Goal: Information Seeking & Learning: Learn about a topic

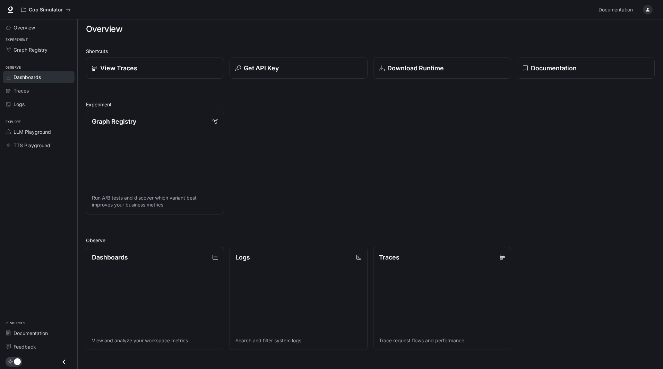
click at [29, 76] on span "Dashboards" at bounding box center [27, 76] width 27 height 7
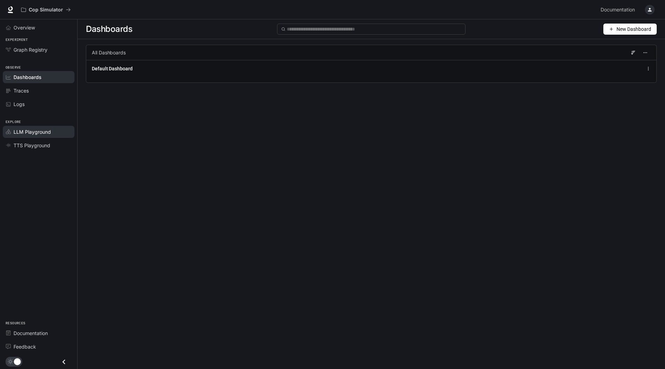
click at [42, 131] on span "LLM Playground" at bounding box center [32, 131] width 37 height 7
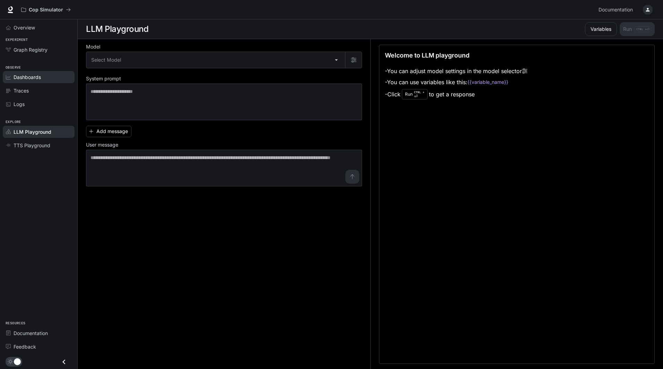
click at [28, 78] on span "Dashboards" at bounding box center [27, 76] width 27 height 7
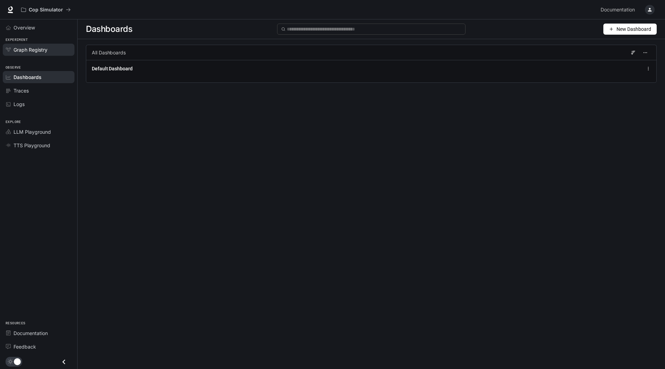
click at [41, 52] on span "Graph Registry" at bounding box center [31, 49] width 34 height 7
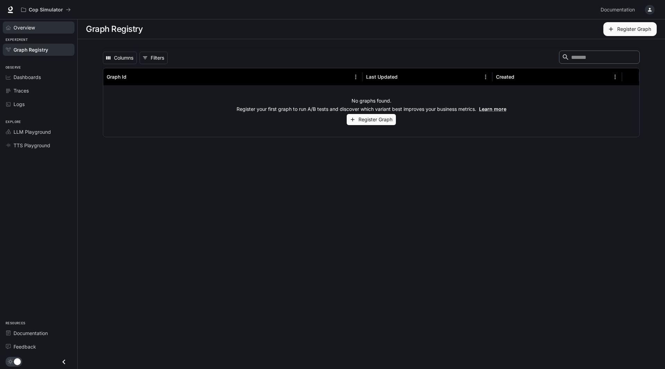
click at [33, 30] on span "Overview" at bounding box center [24, 27] width 21 height 7
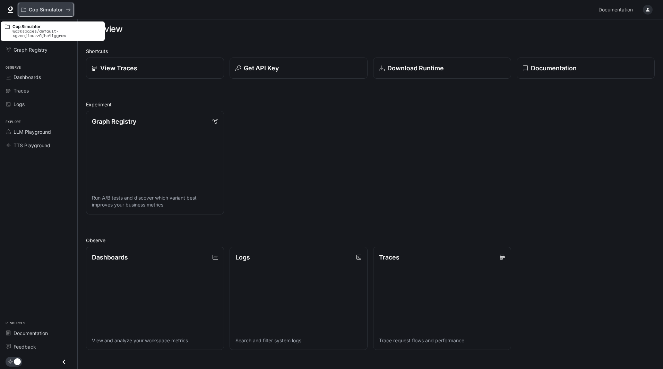
click at [55, 9] on p "Cop Simulator" at bounding box center [46, 10] width 34 height 6
click at [68, 9] on icon "All workspaces" at bounding box center [68, 9] width 5 height 5
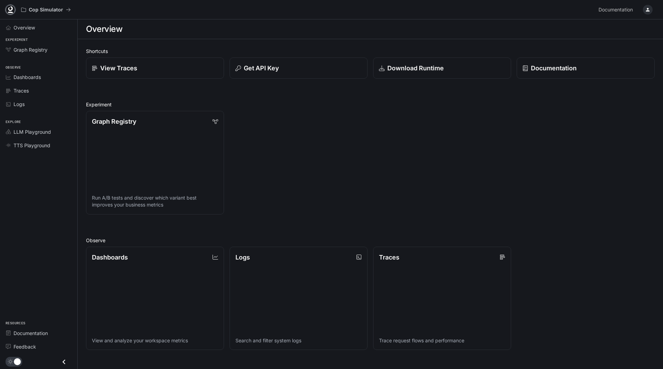
click at [11, 9] on icon at bounding box center [10, 9] width 7 height 7
click at [622, 10] on span "Documentation" at bounding box center [615, 10] width 34 height 9
click at [460, 65] on div "Download Runtime" at bounding box center [442, 67] width 128 height 9
